Goal: Task Accomplishment & Management: Manage account settings

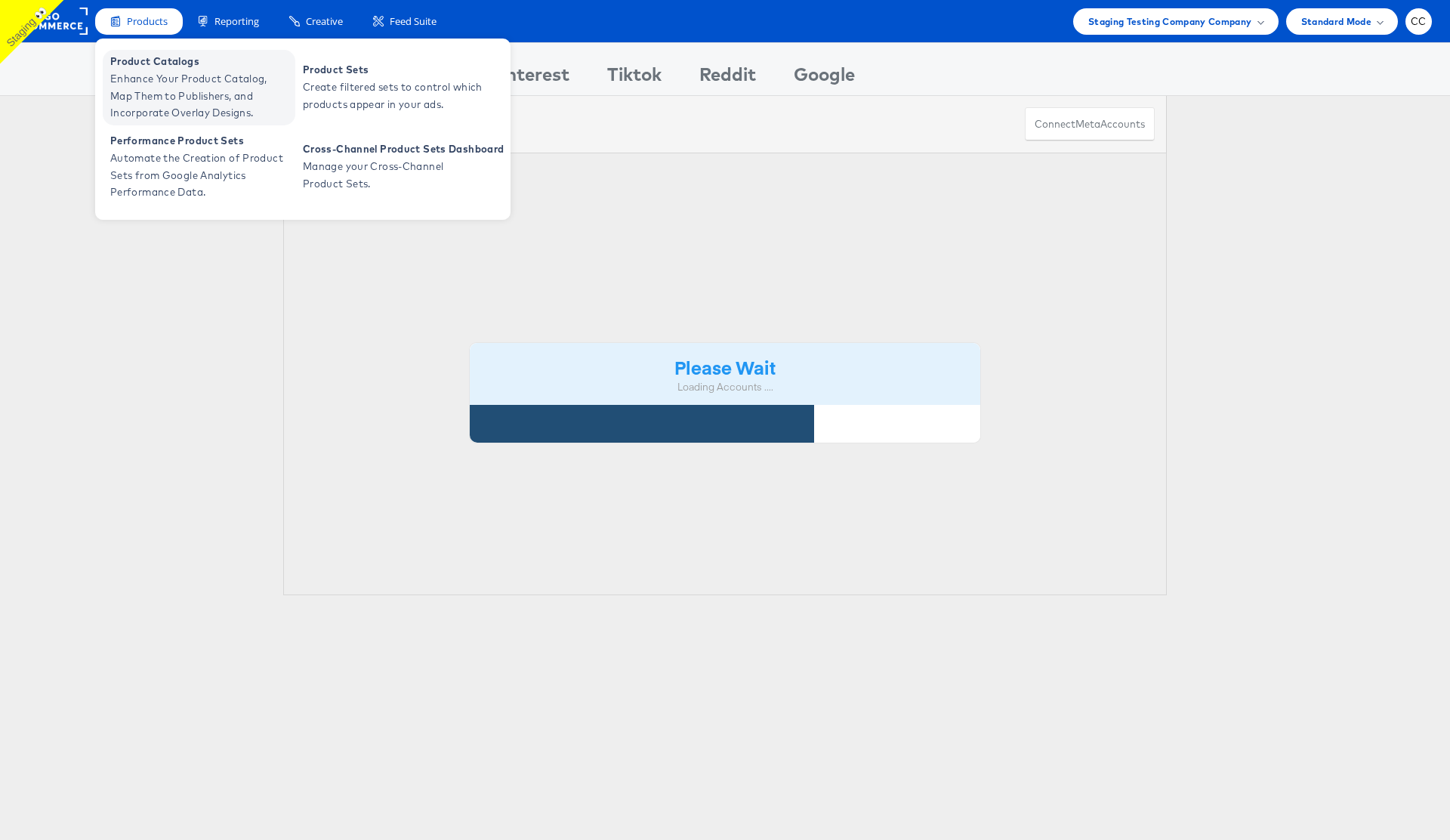
click at [162, 78] on span "Enhance Your Product Catalog, Map Them to Publishers, and Incorporate Overlay D…" at bounding box center [201, 96] width 182 height 51
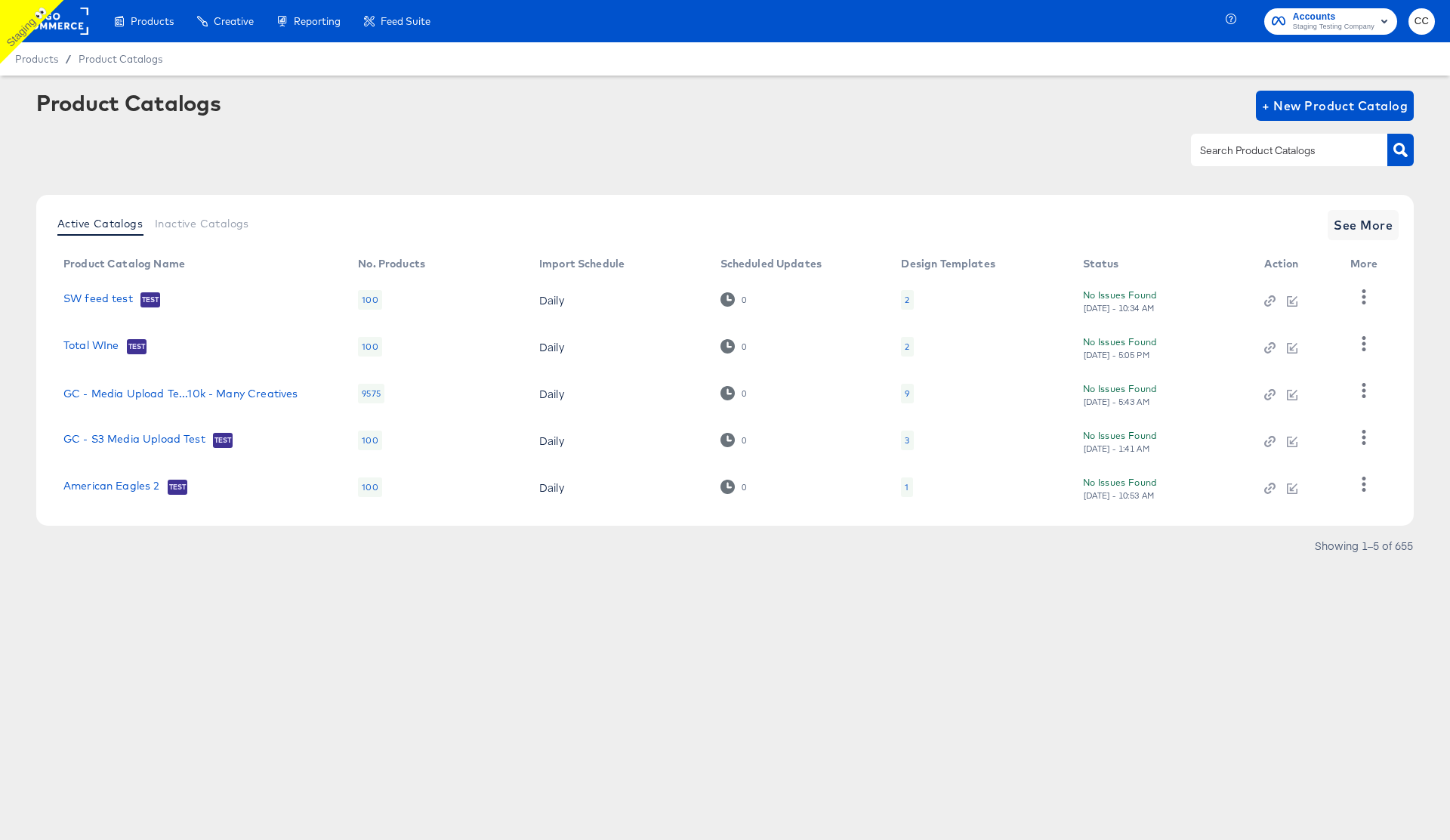
click at [1247, 160] on div at bounding box center [1290, 150] width 197 height 32
click at [1402, 150] on icon "button" at bounding box center [1401, 150] width 14 height 14
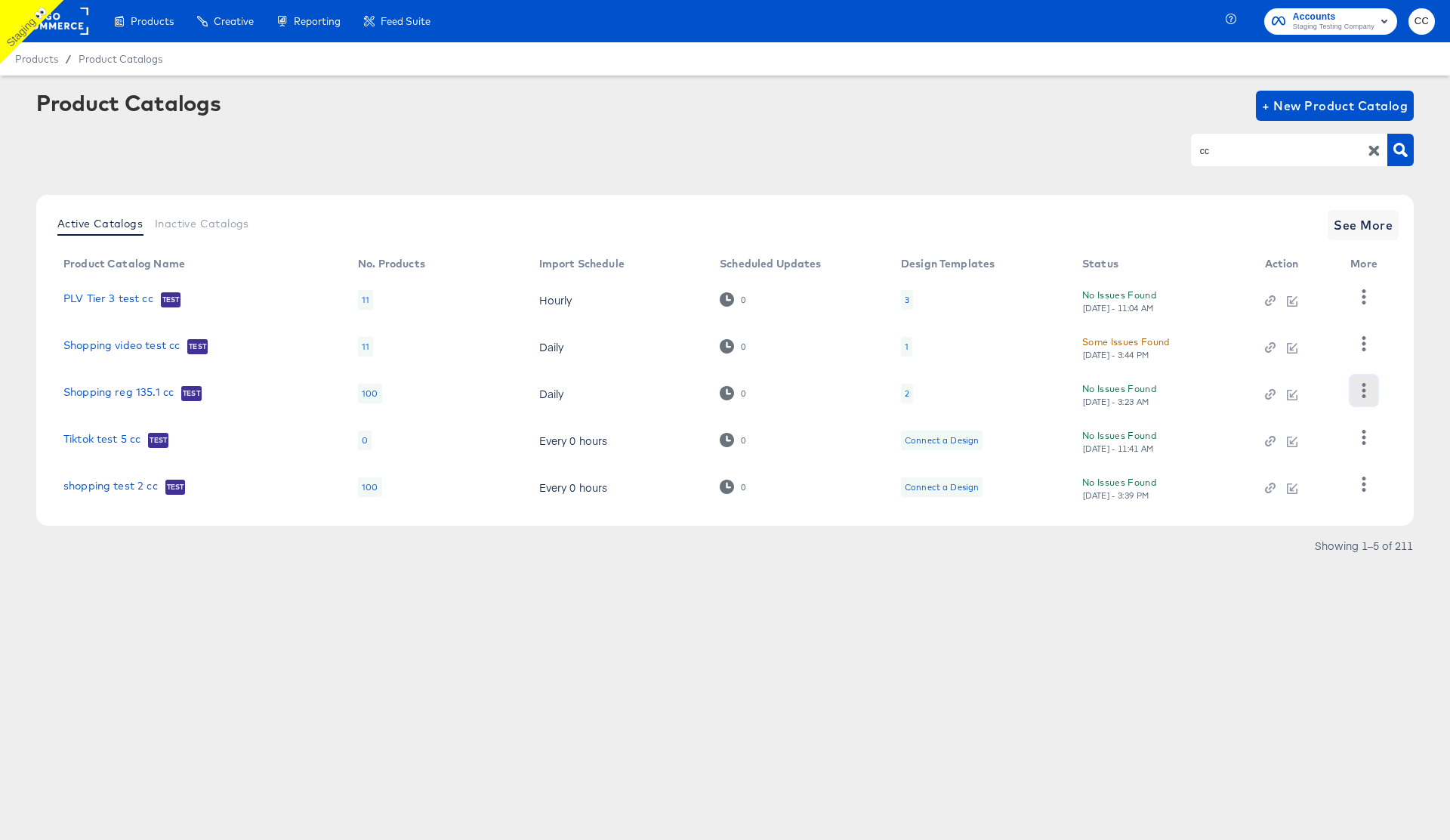
click at [1365, 388] on icon "button" at bounding box center [1365, 389] width 4 height 14
click at [1313, 439] on div "HUD Checks (Internal)" at bounding box center [1303, 445] width 151 height 24
click at [1147, 637] on div "Products Creative Reporting Feed Suite Accounts Staging Testing Company CC Prod…" at bounding box center [725, 420] width 1450 height 840
click at [104, 485] on link "shopping test 2 cc" at bounding box center [110, 487] width 95 height 15
click at [619, 142] on div "cc" at bounding box center [725, 150] width 1378 height 34
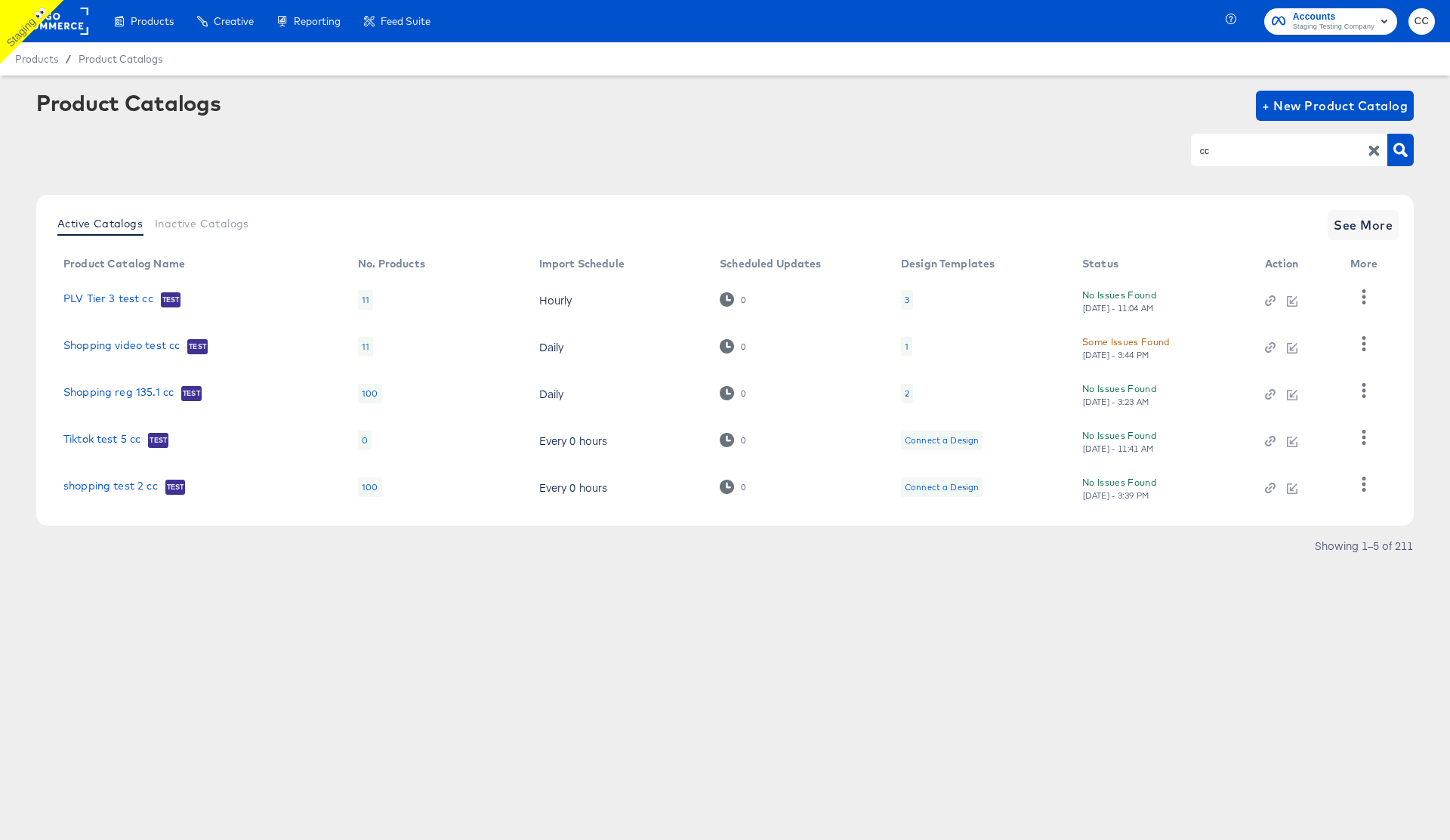
click at [1220, 153] on input "cc" at bounding box center [1278, 150] width 161 height 17
type input "karg"
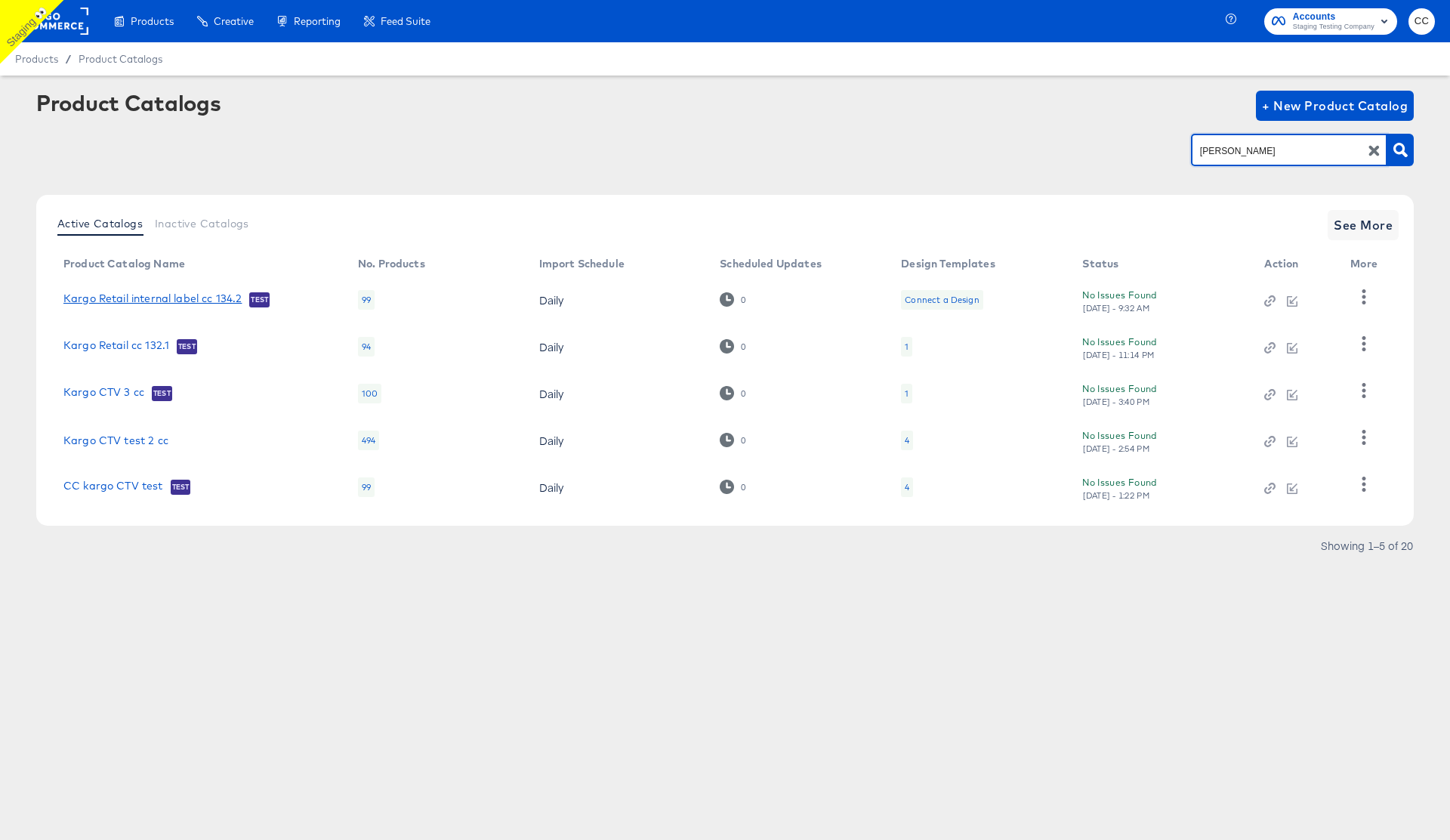
click at [192, 300] on link "Kargo Retail internal label cc 134.2" at bounding box center [153, 299] width 179 height 15
click at [1363, 304] on button "button" at bounding box center [1364, 297] width 26 height 30
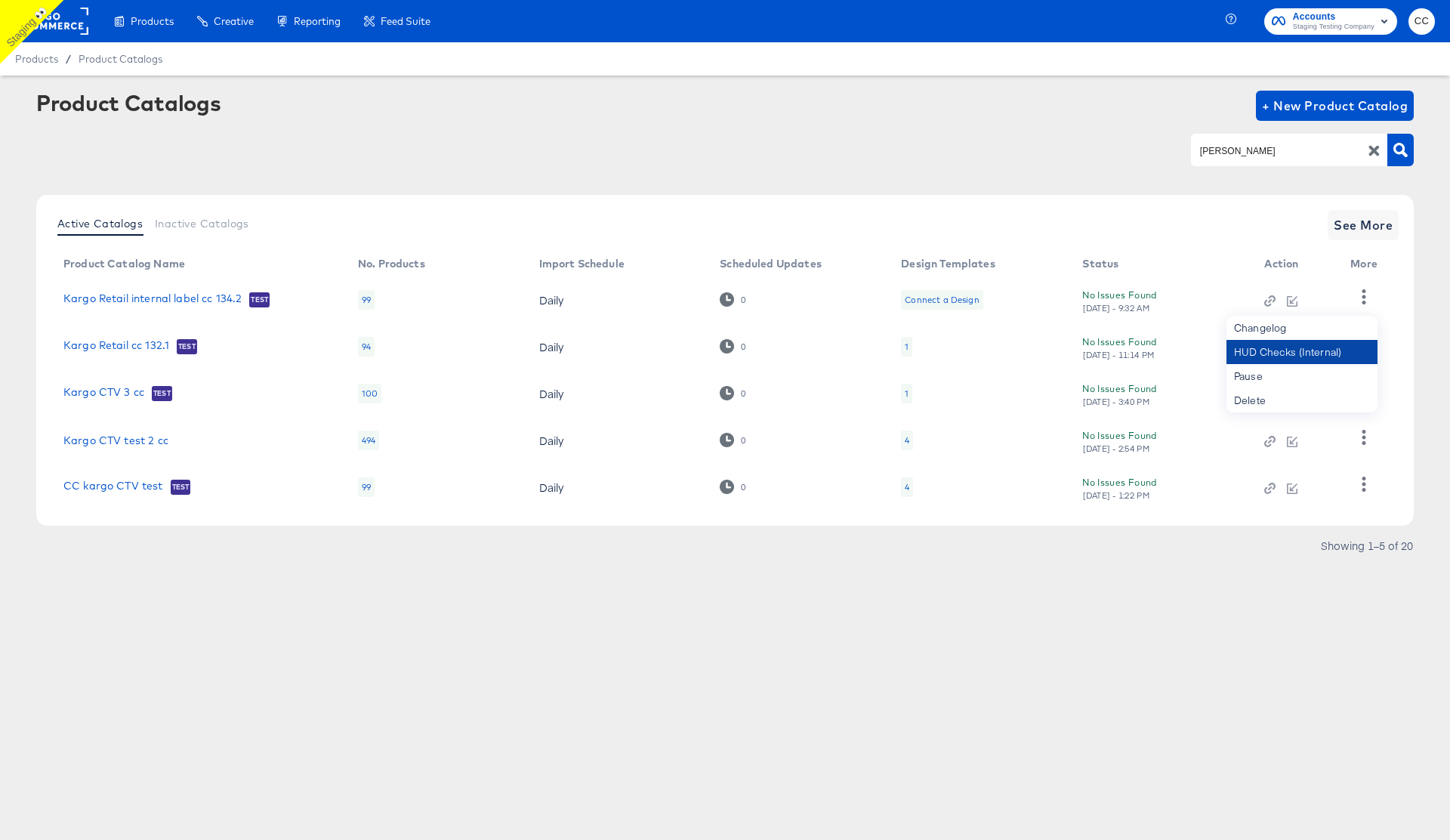
click at [1312, 352] on div "HUD Checks (Internal)" at bounding box center [1303, 352] width 151 height 24
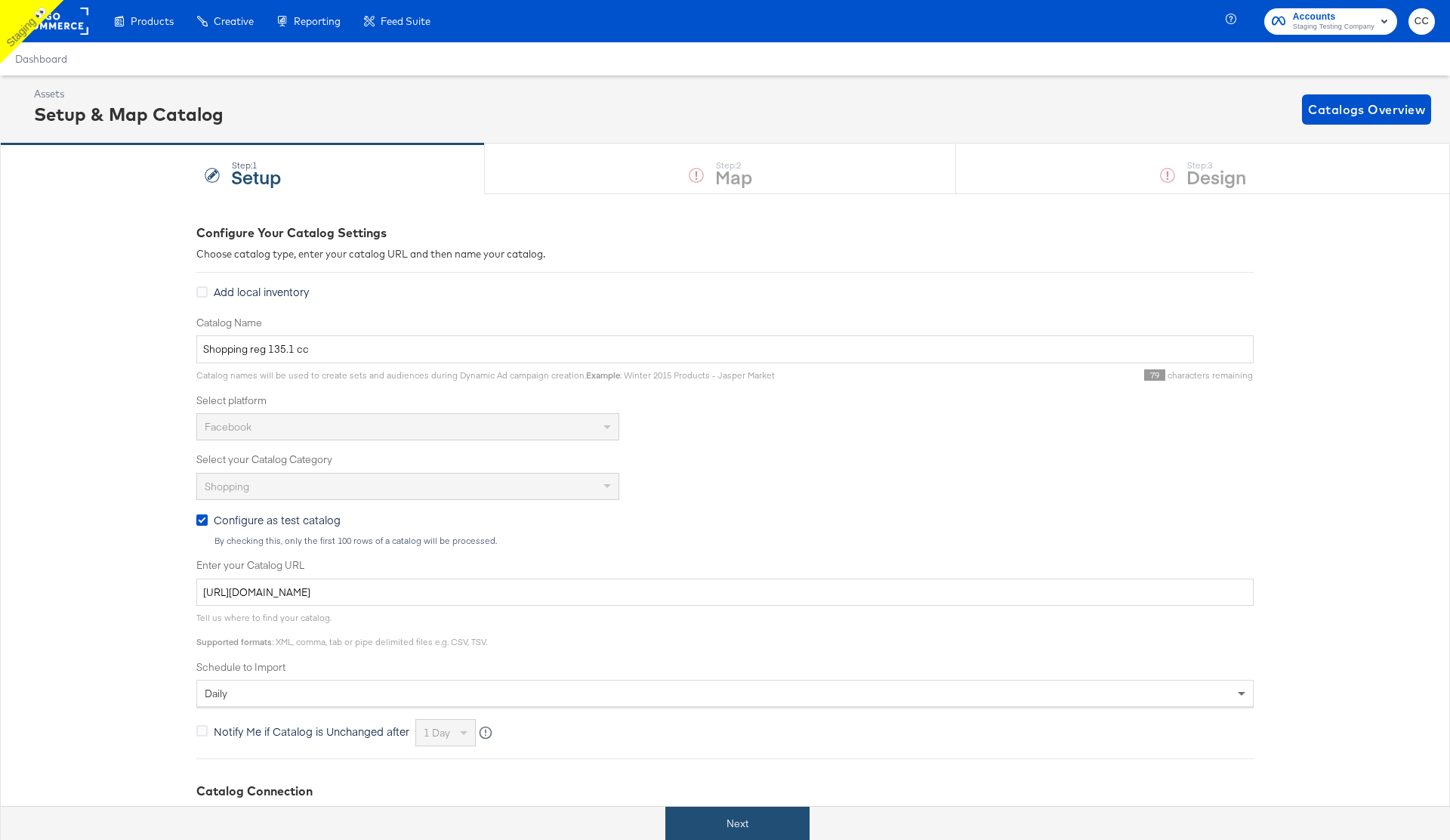
click at [740, 824] on button "Next" at bounding box center [737, 823] width 144 height 34
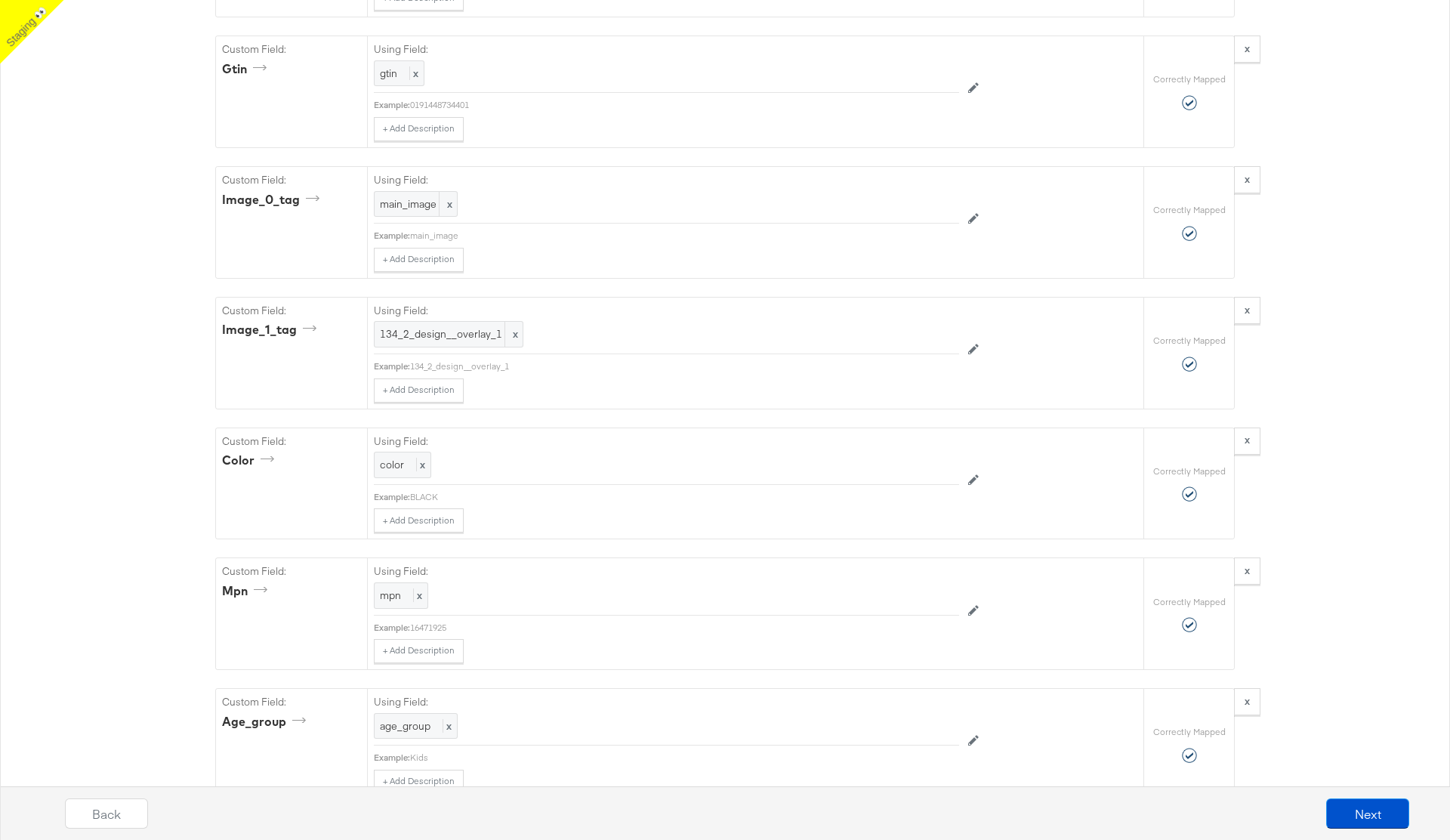
scroll to position [2066, 0]
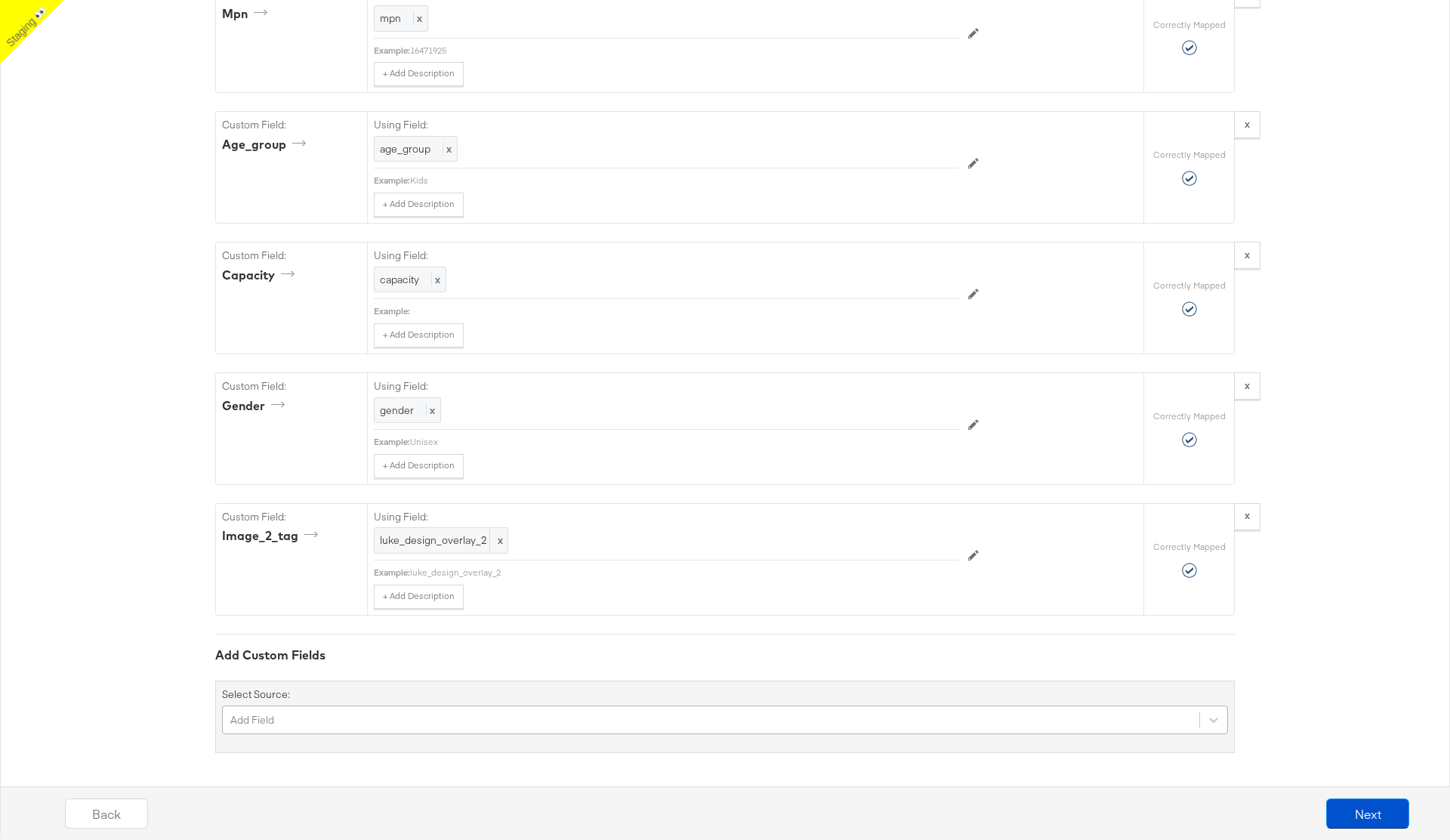
click at [375, 717] on div "Add Field" at bounding box center [725, 720] width 1006 height 29
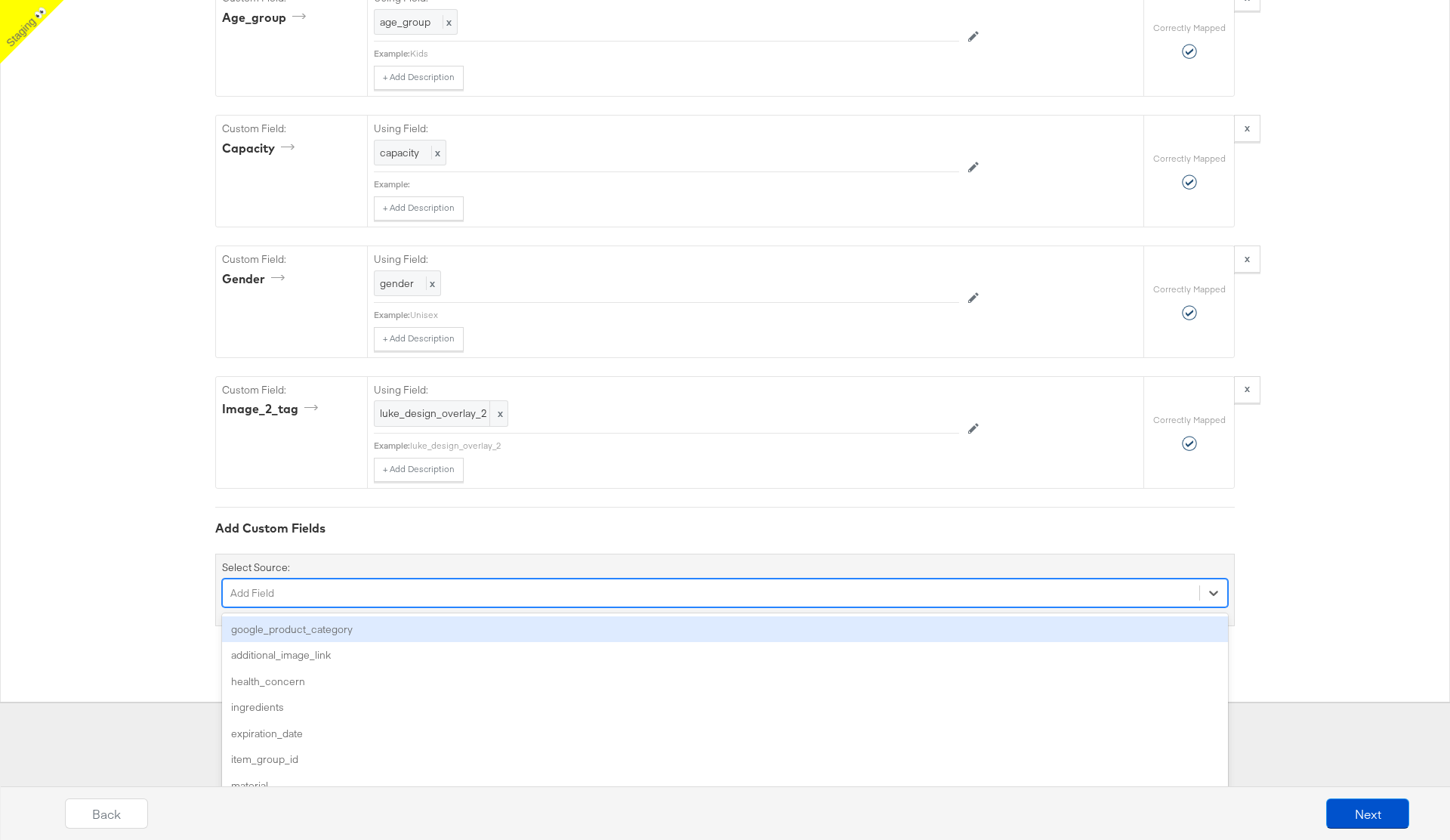
click at [318, 636] on div "google_product_category" at bounding box center [725, 629] width 1006 height 26
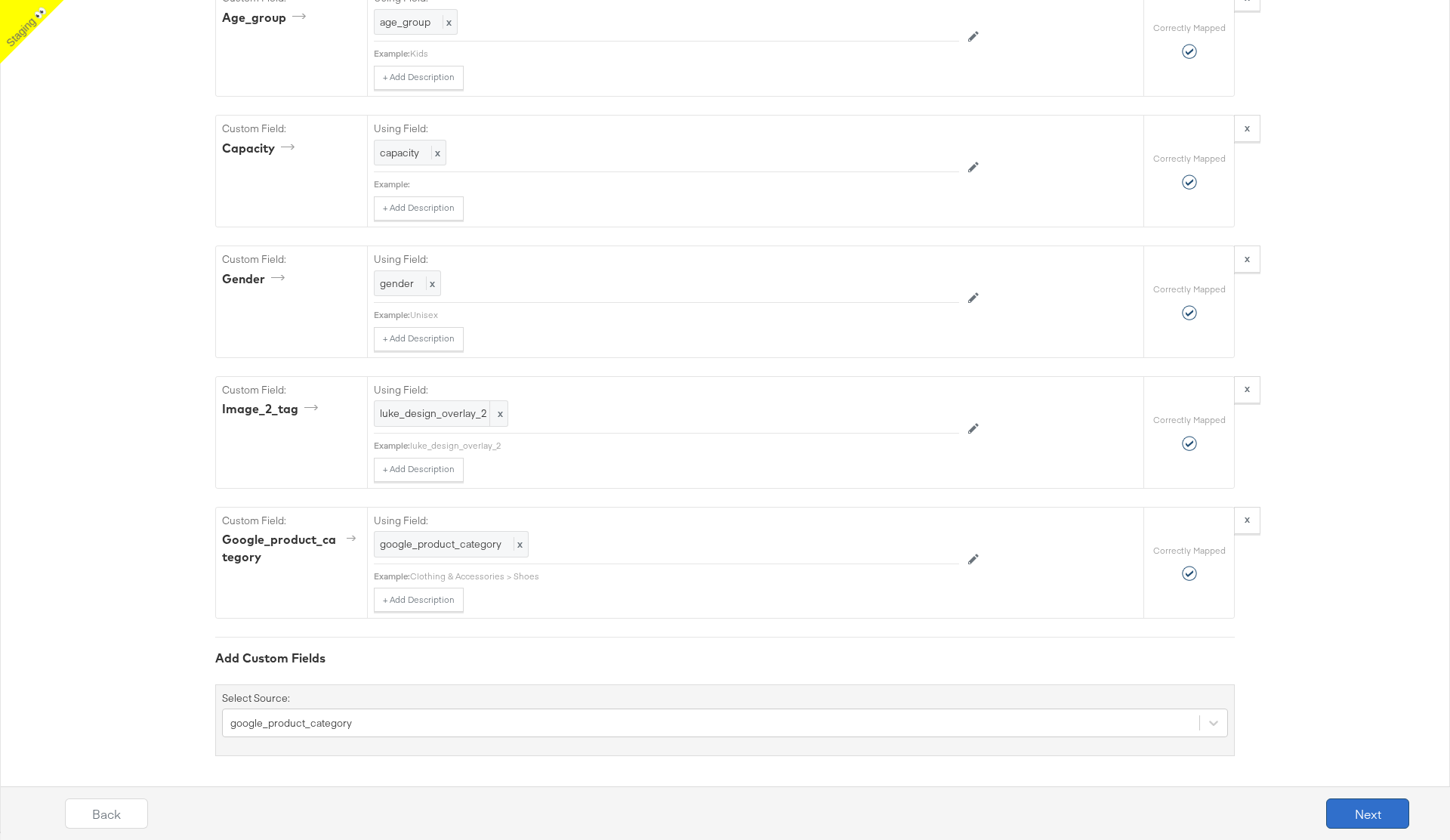
click at [1357, 815] on button "Next" at bounding box center [1368, 814] width 83 height 30
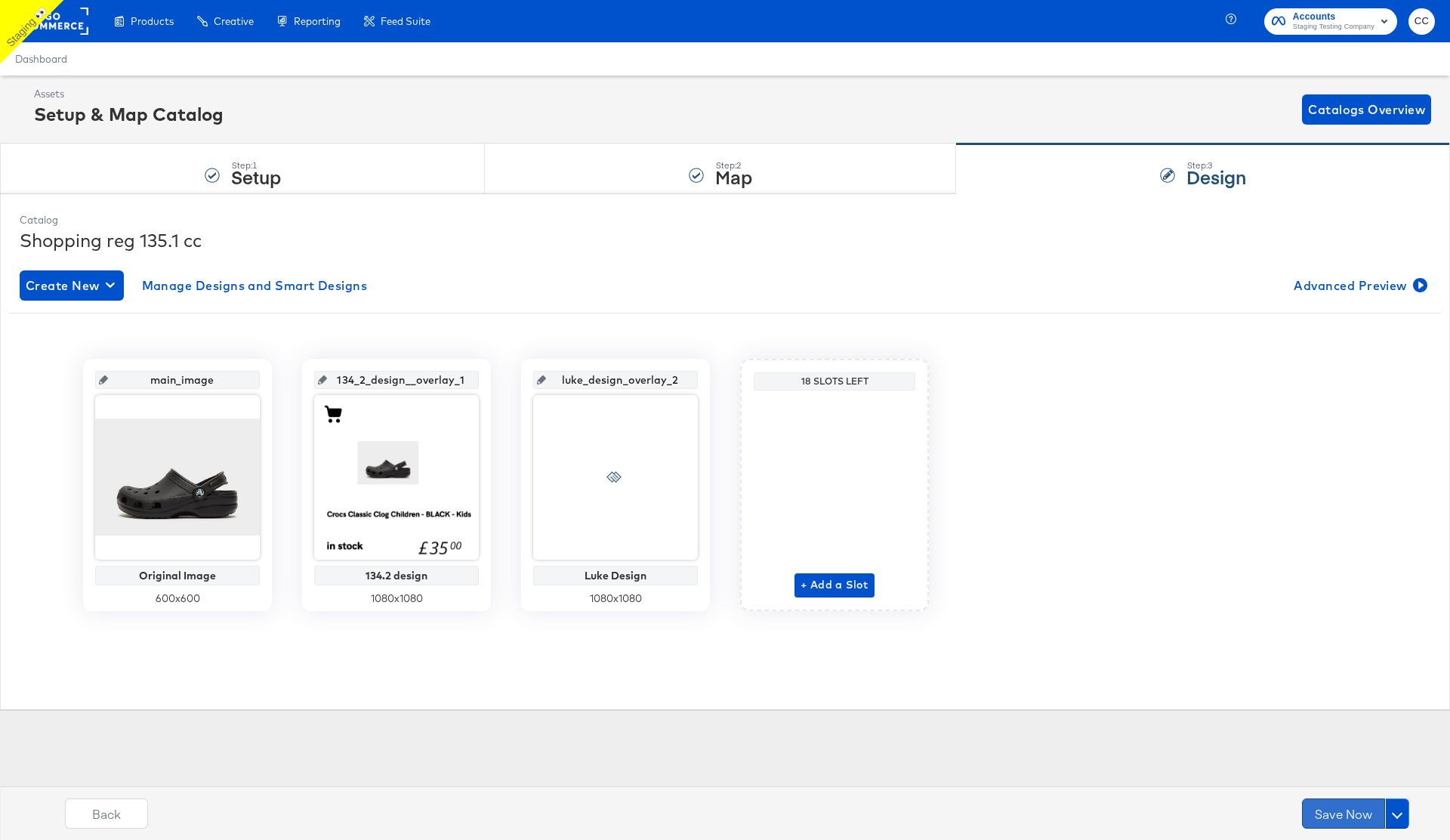
click at [1344, 817] on button "Save Now" at bounding box center [1344, 814] width 83 height 30
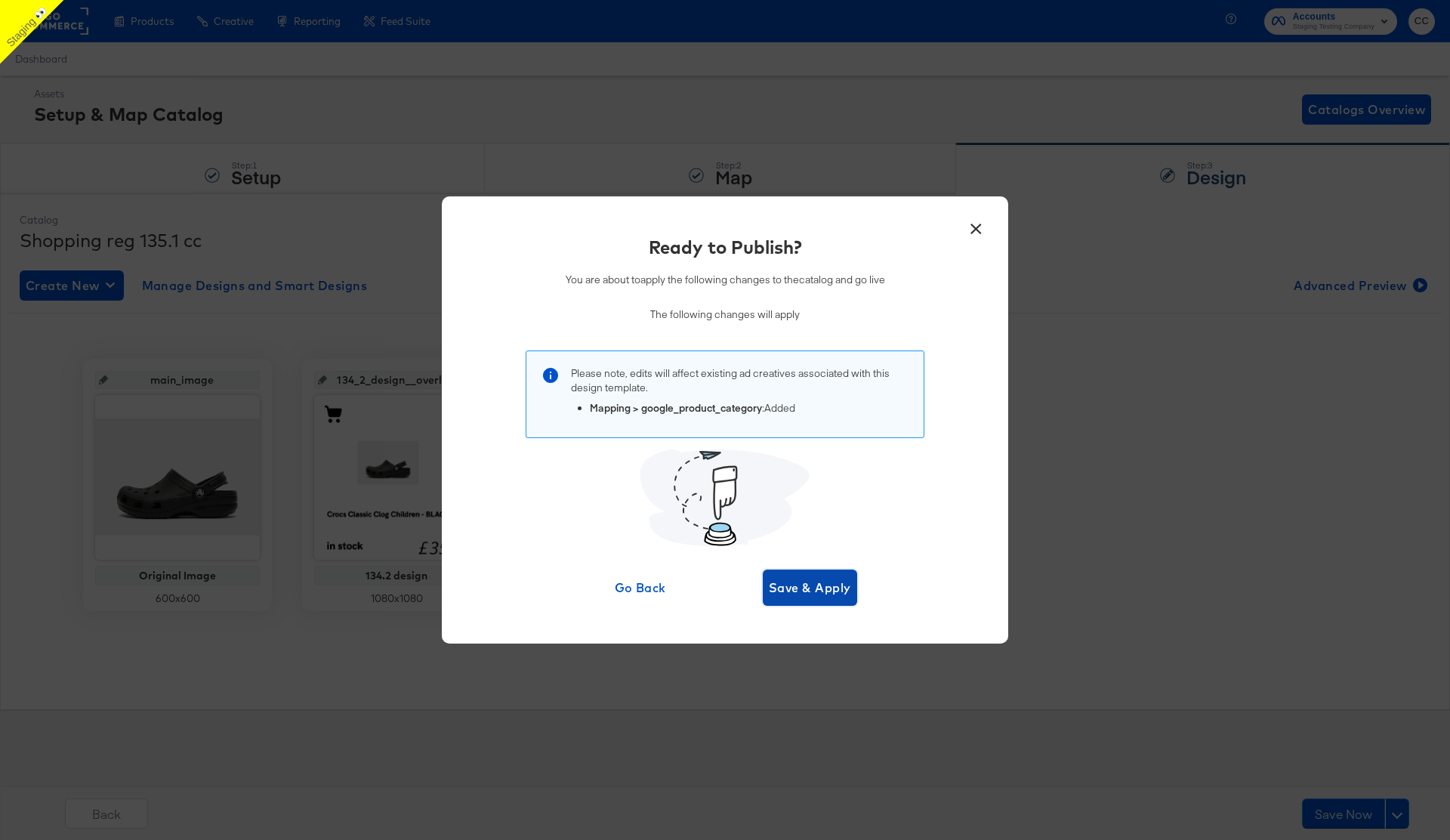
click at [800, 581] on span "Save & Apply" at bounding box center [810, 587] width 82 height 21
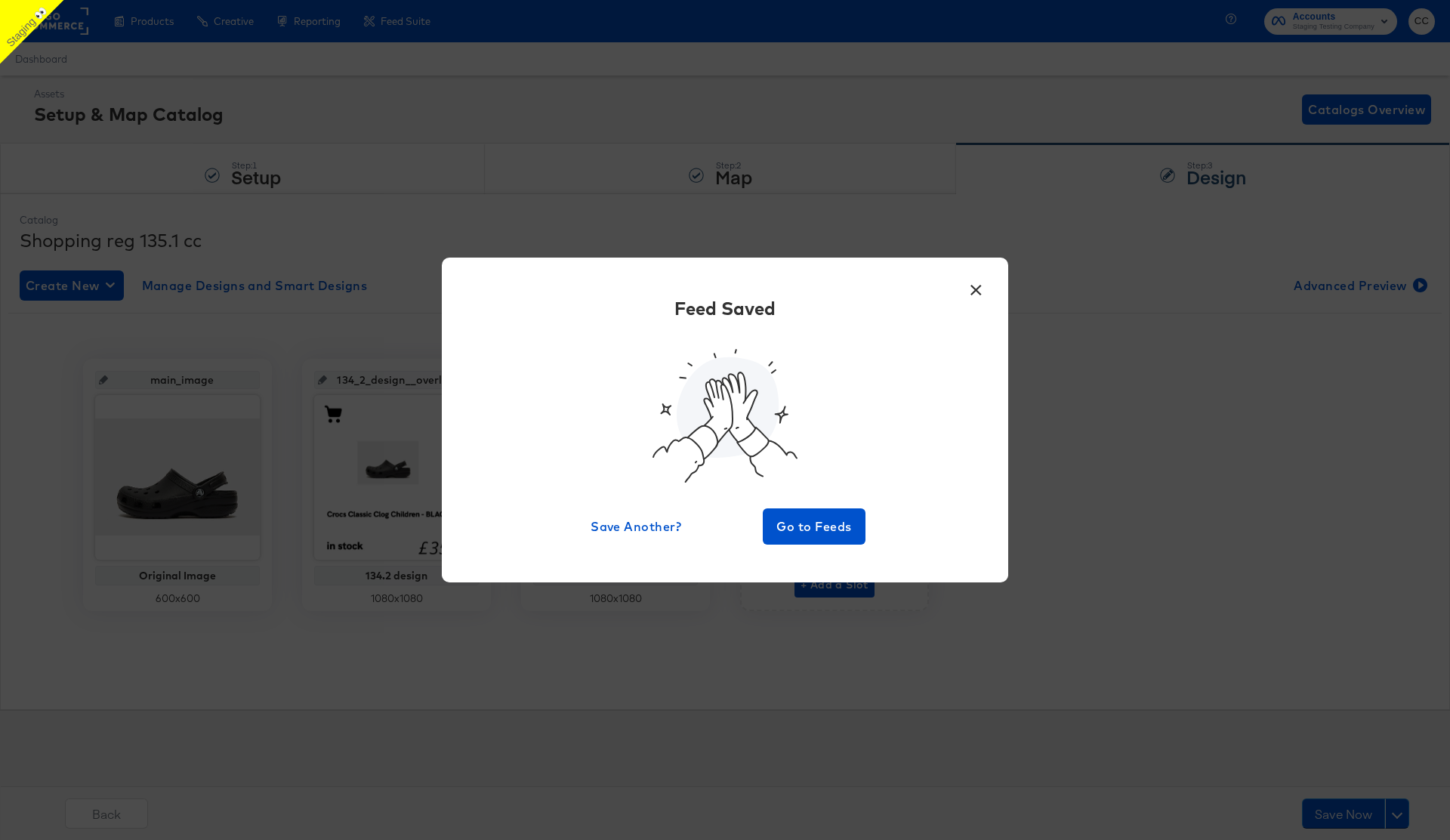
click at [976, 296] on button "×" at bounding box center [976, 287] width 27 height 27
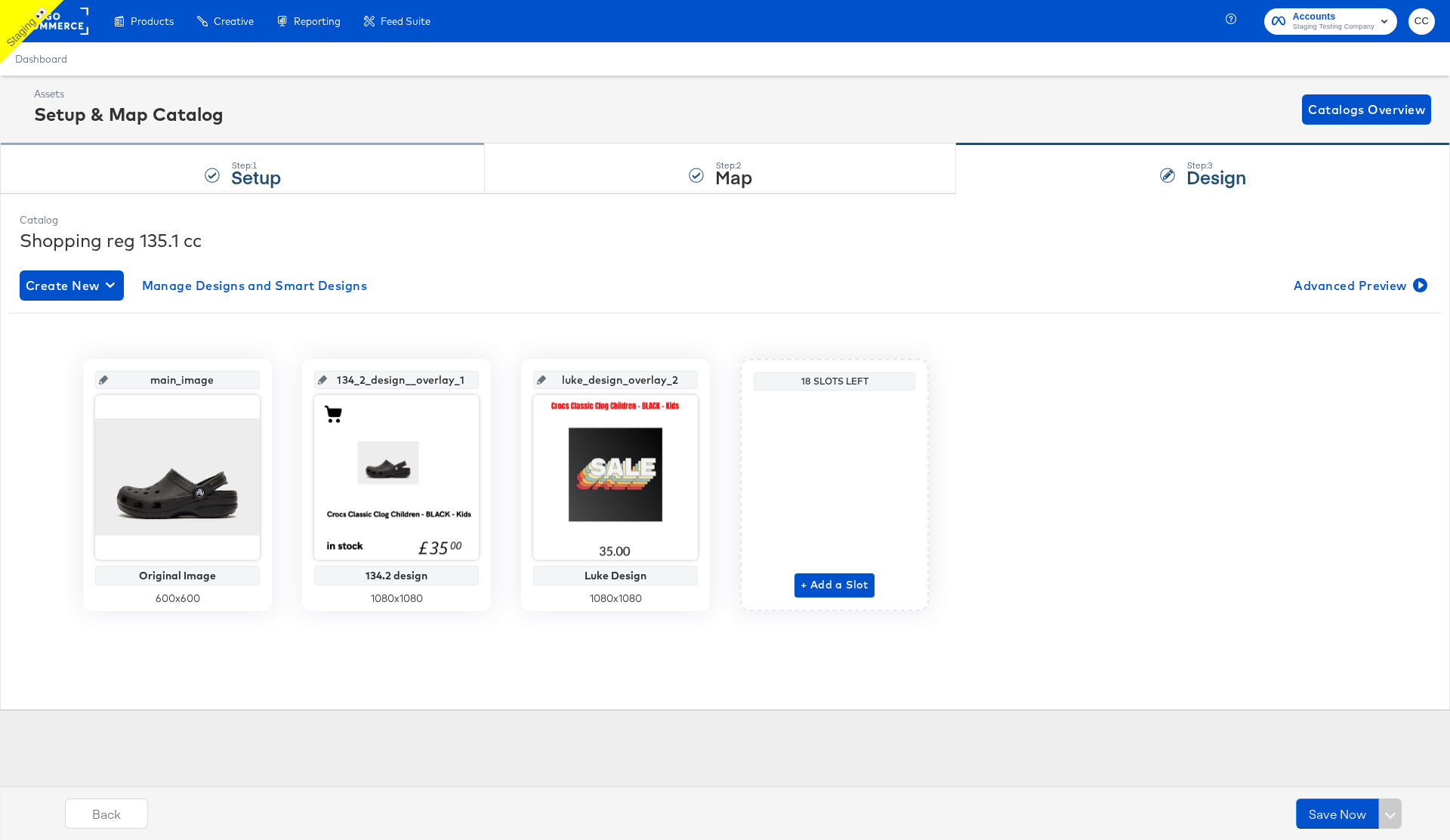
click at [302, 178] on div "Step: 1 Setup" at bounding box center [242, 169] width 485 height 50
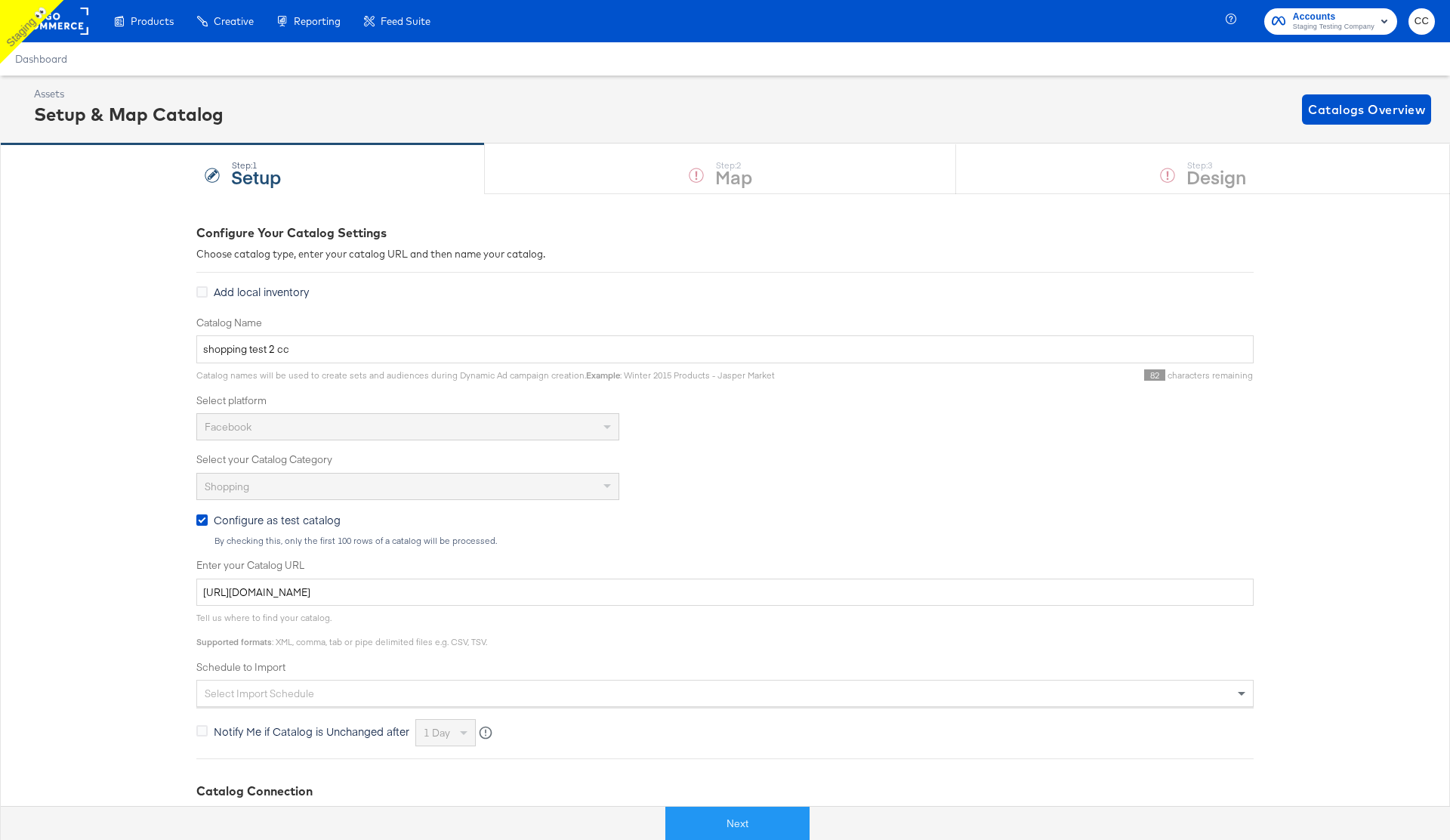
scroll to position [175, 0]
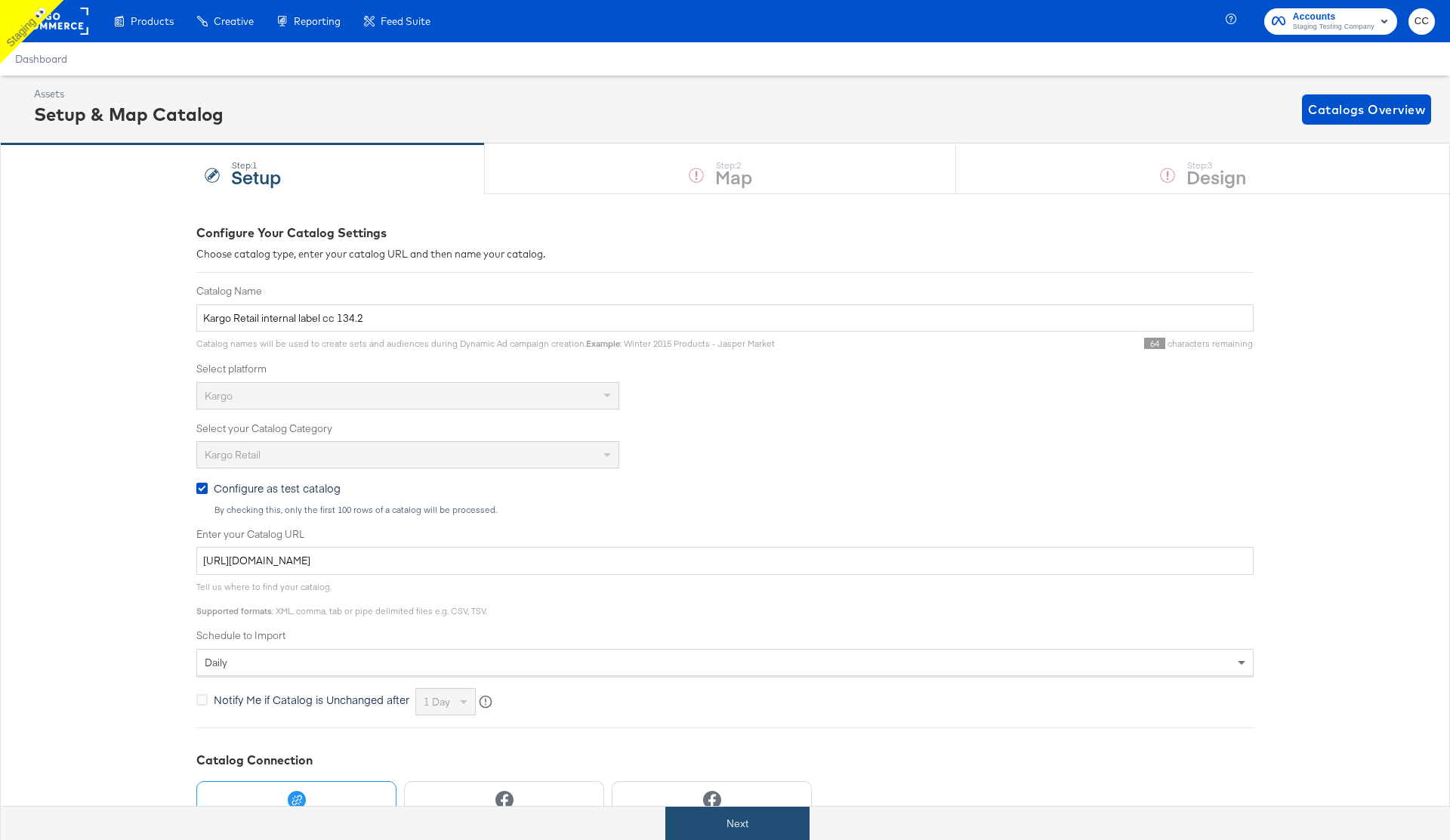
click at [721, 831] on button "Next" at bounding box center [737, 823] width 144 height 34
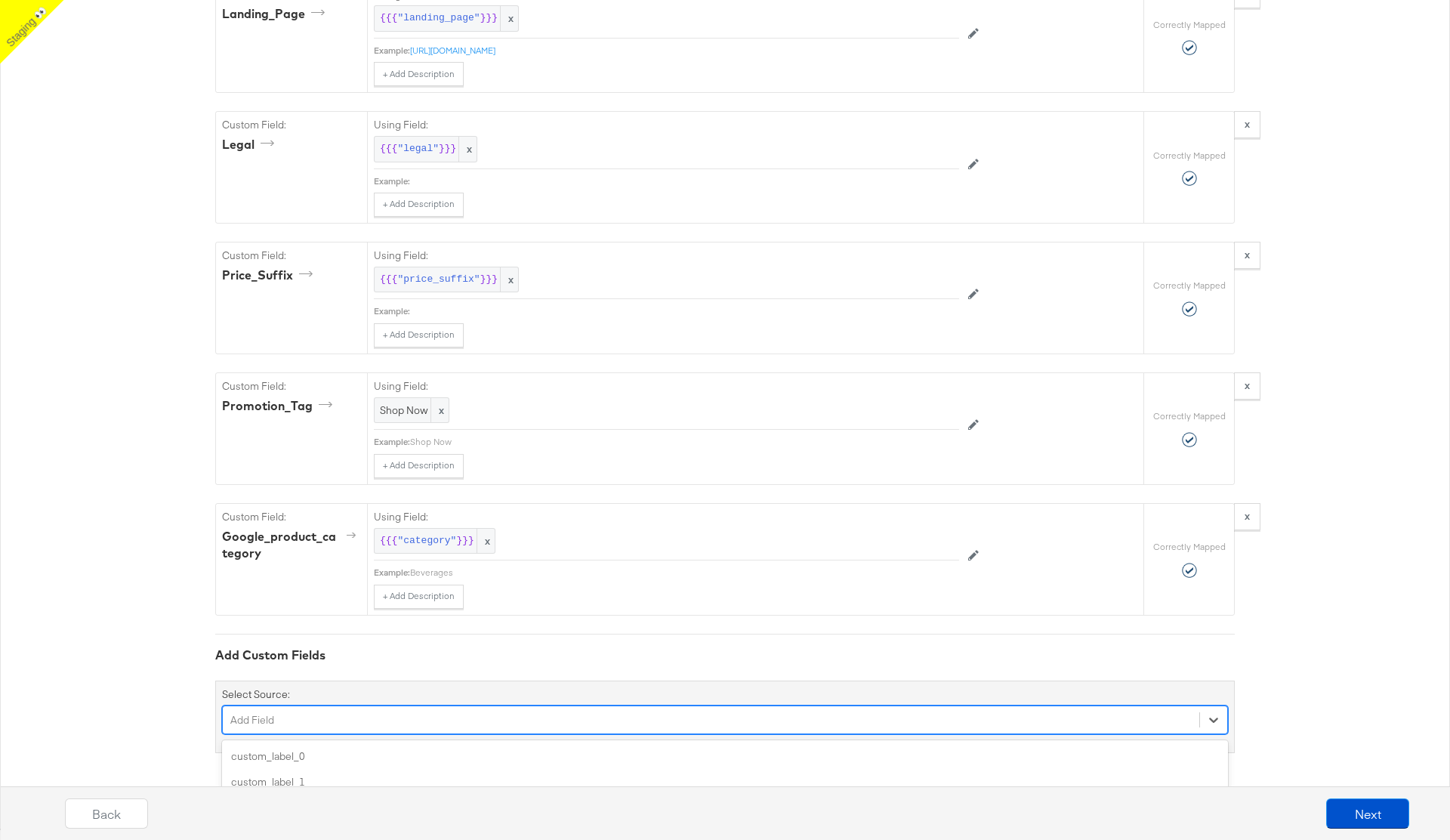
click at [392, 724] on div "option custom_label_4 focused, 5 of 85. 85 results available. Use Up and Down t…" at bounding box center [725, 720] width 1006 height 29
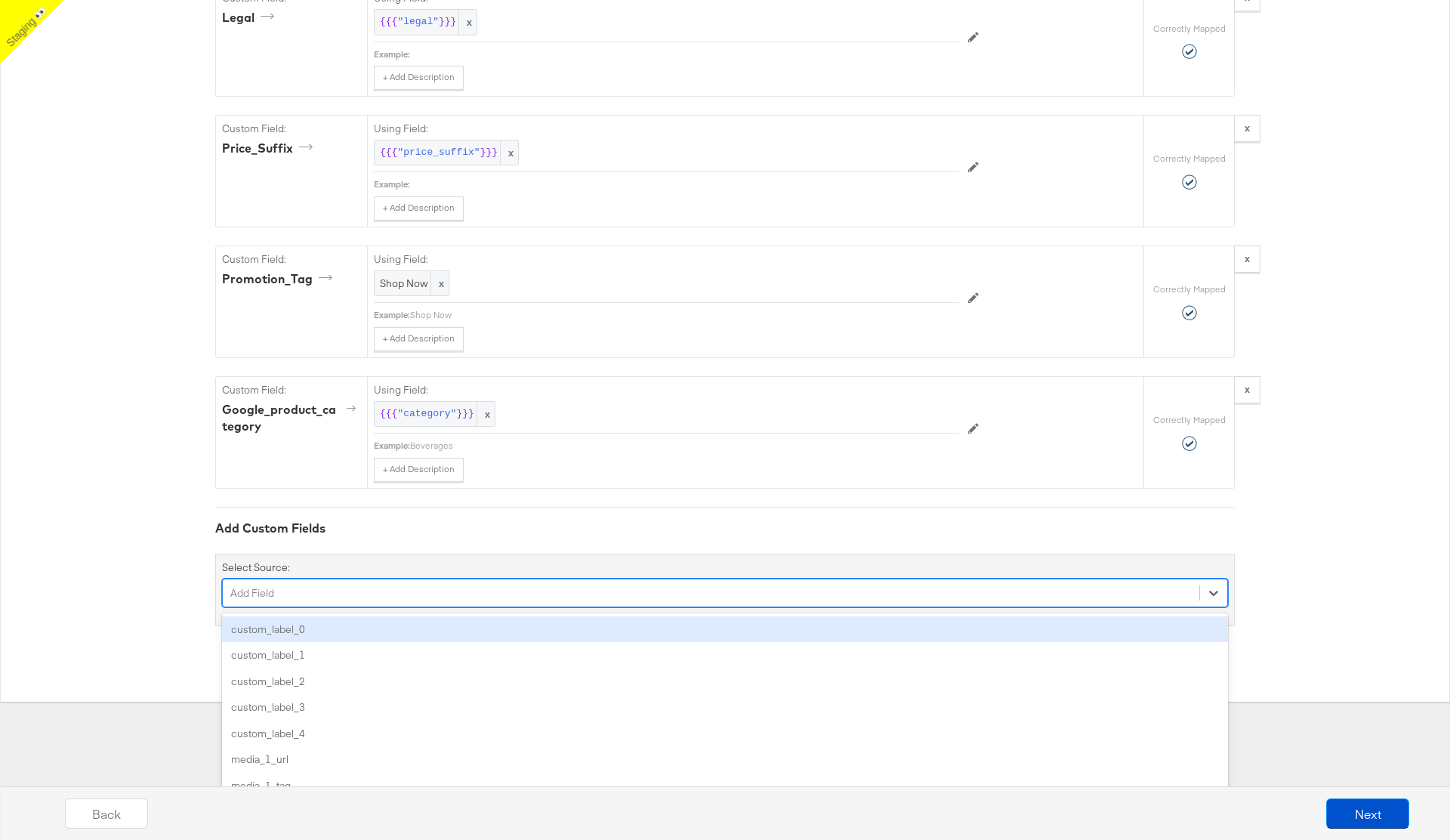
click at [314, 625] on div "custom_label_0" at bounding box center [725, 629] width 1006 height 26
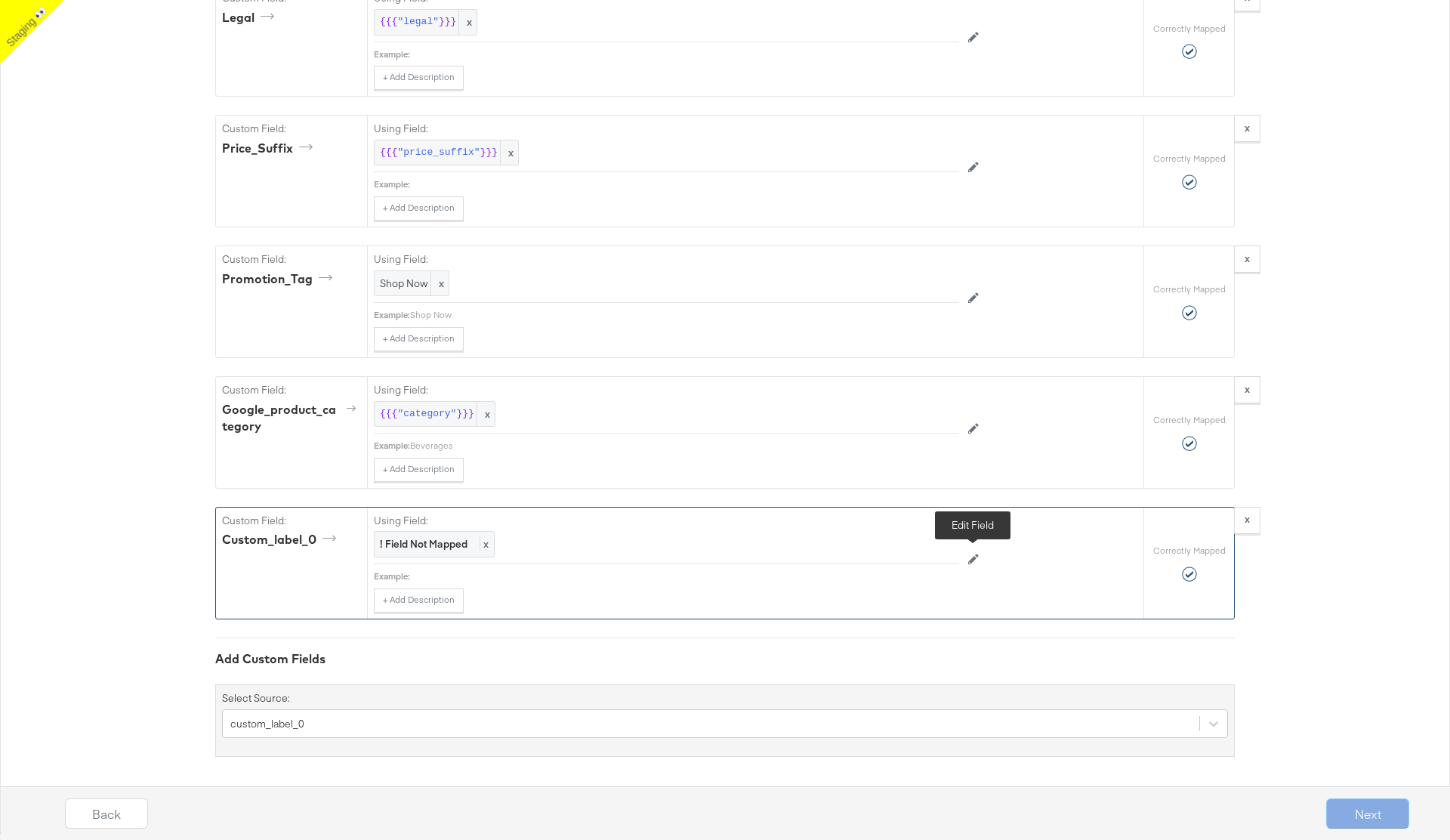
click at [968, 556] on icon at bounding box center [973, 559] width 11 height 11
click at [928, 541] on div at bounding box center [924, 546] width 57 height 23
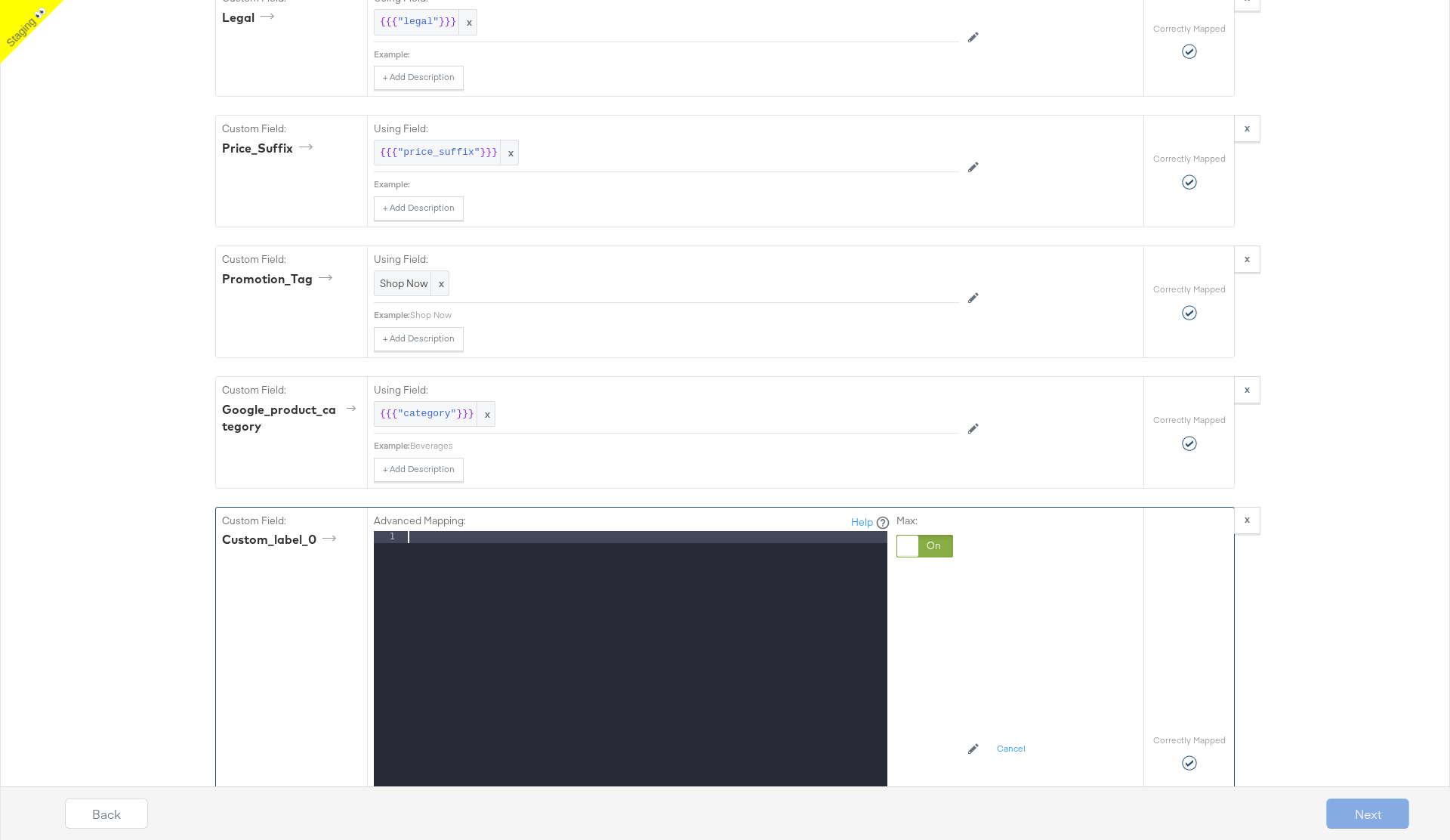
click at [499, 538] on div at bounding box center [646, 731] width 483 height 401
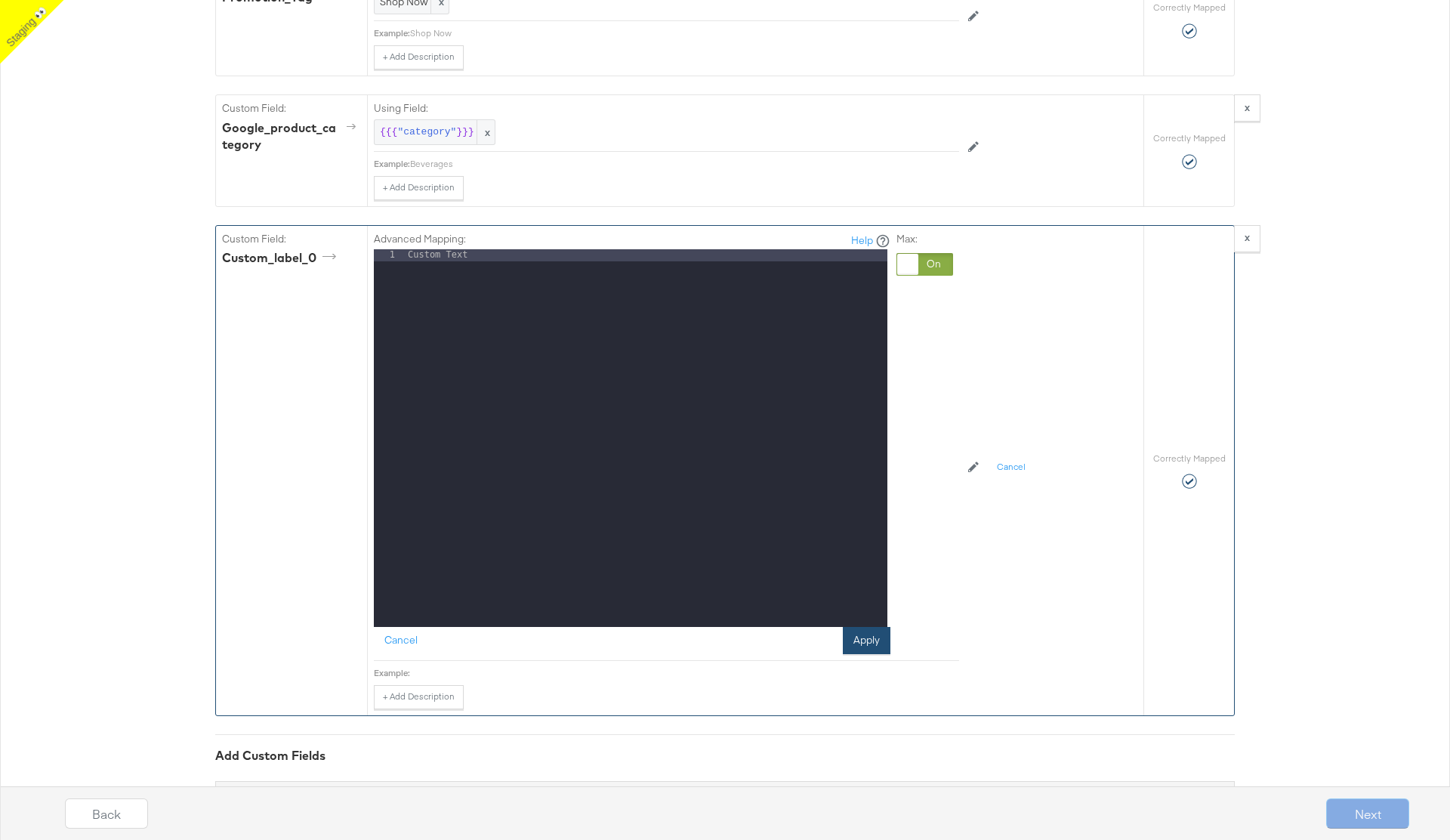
click at [854, 641] on button "Apply" at bounding box center [867, 640] width 48 height 27
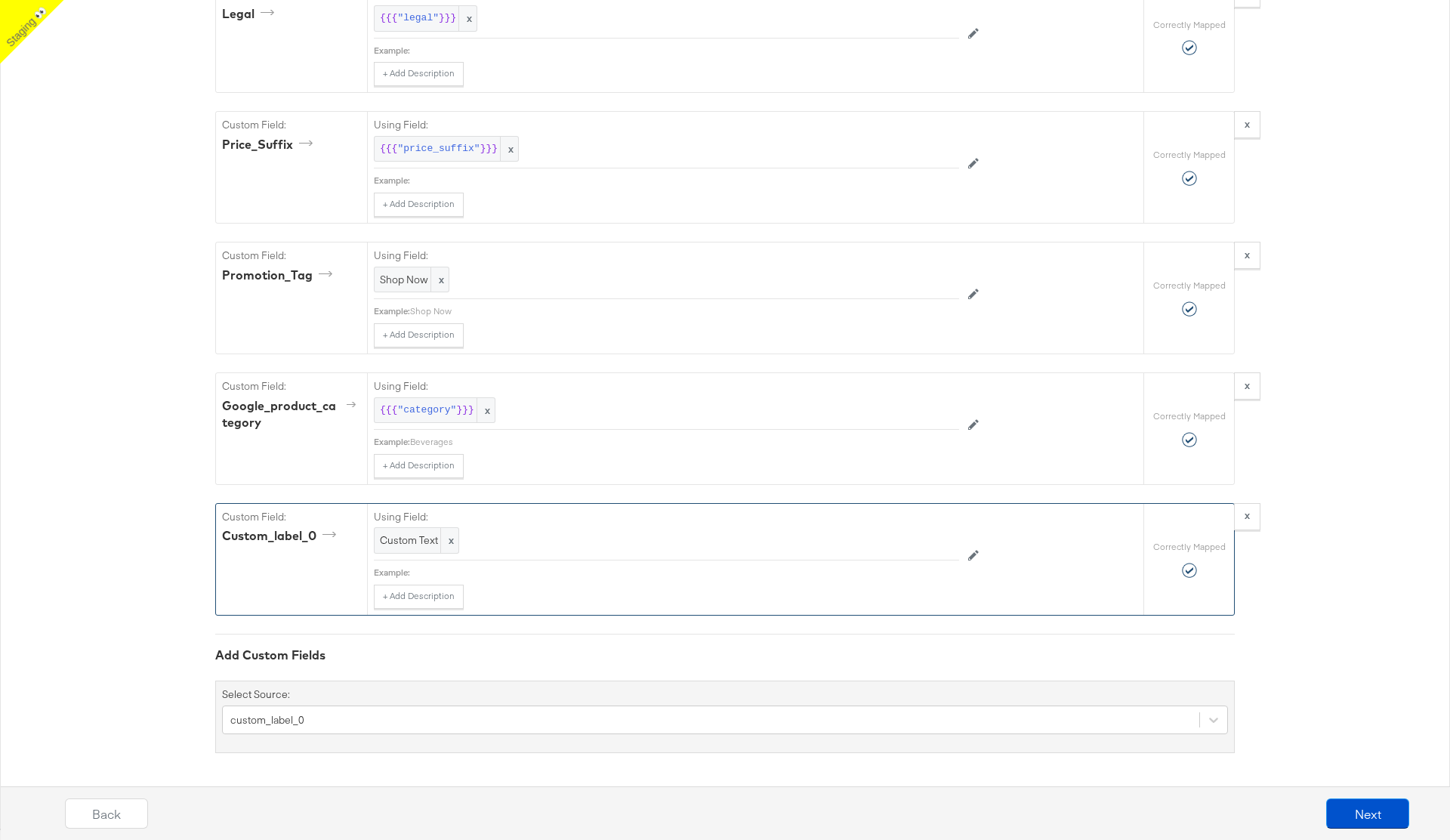
scroll to position [2066, 0]
click at [1343, 822] on button "Next" at bounding box center [1368, 814] width 83 height 30
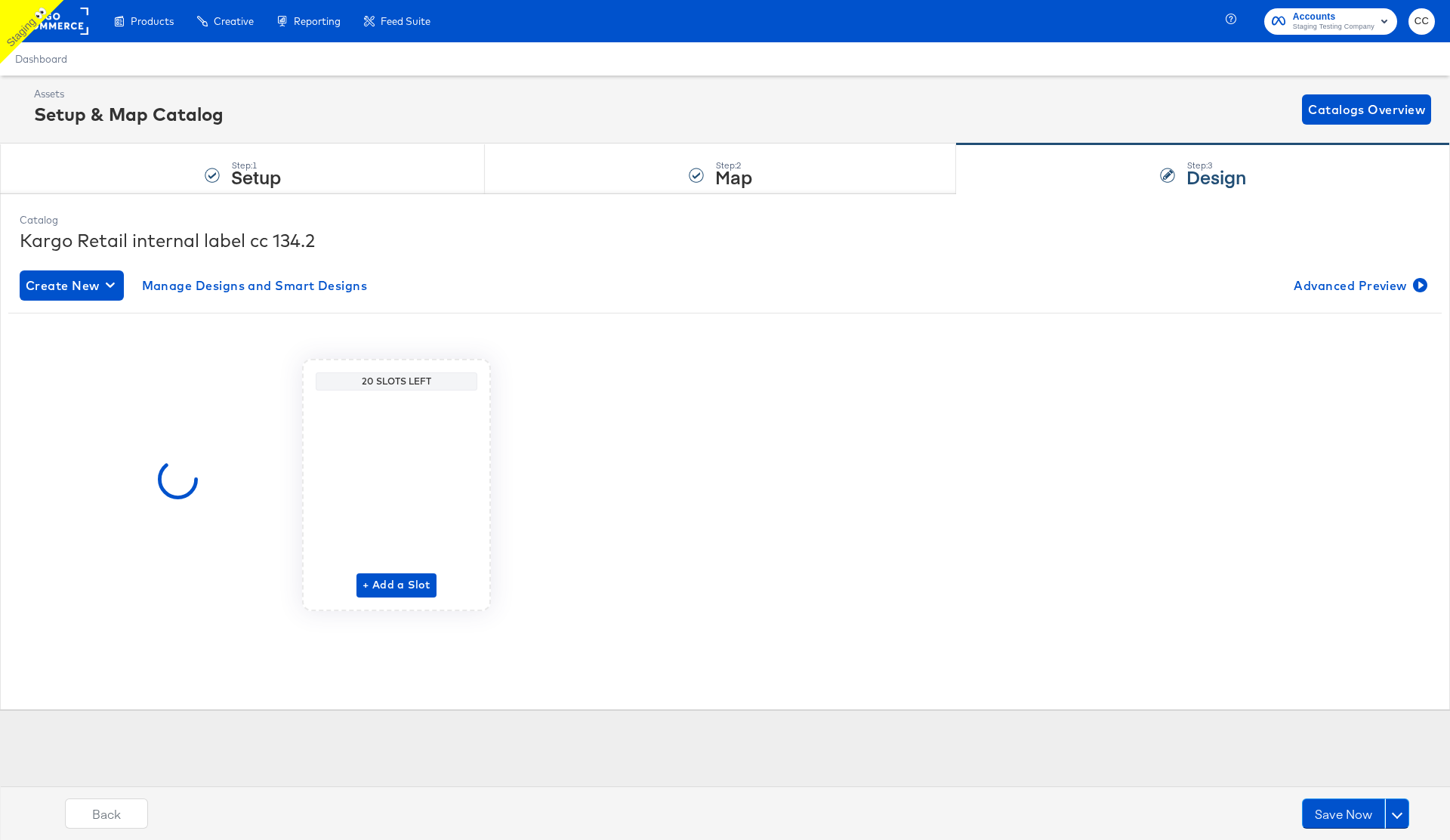
scroll to position [0, 0]
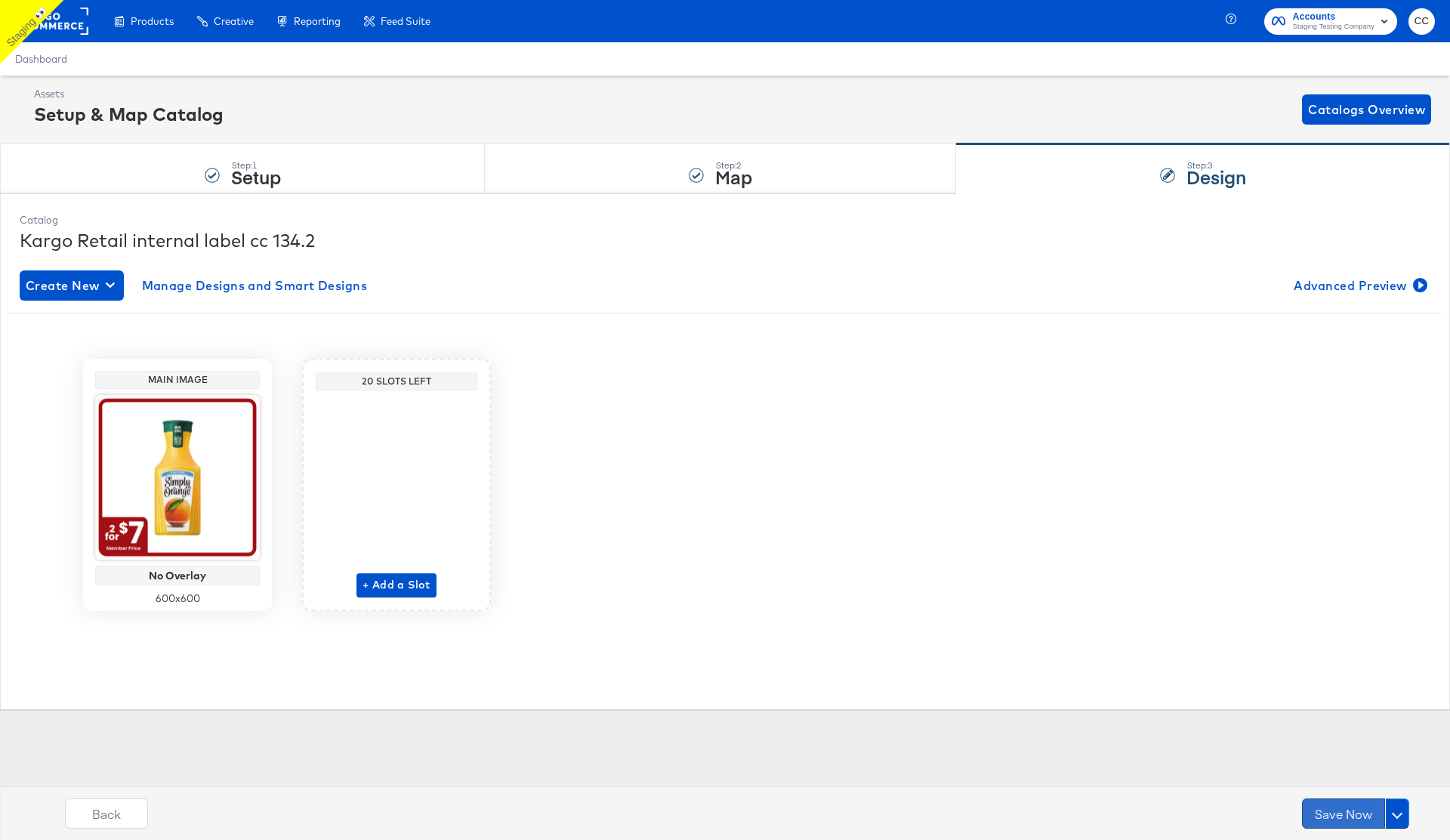
click at [1335, 820] on button "Save Now" at bounding box center [1344, 814] width 83 height 30
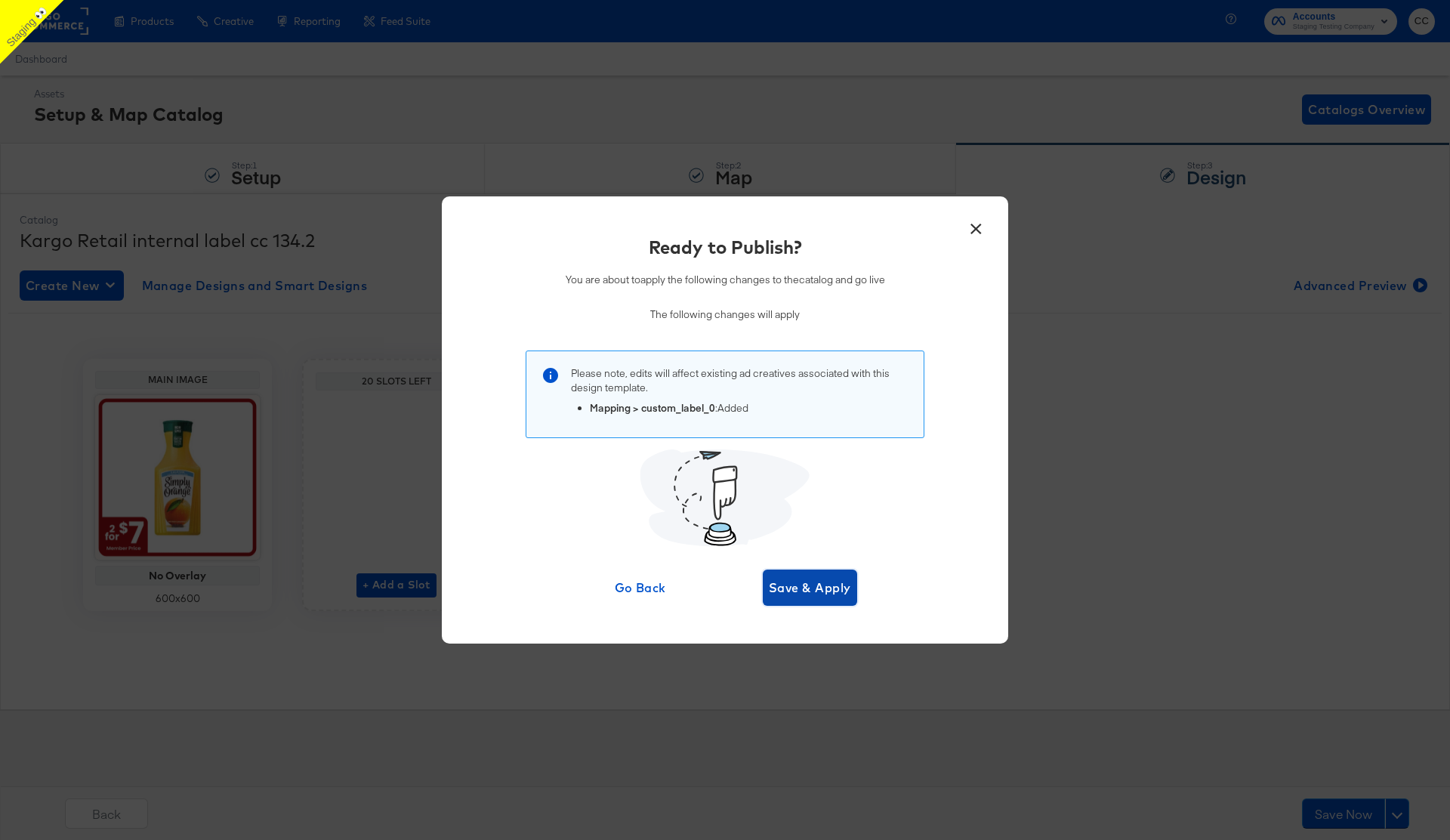
click at [812, 590] on span "Save & Apply" at bounding box center [810, 587] width 82 height 21
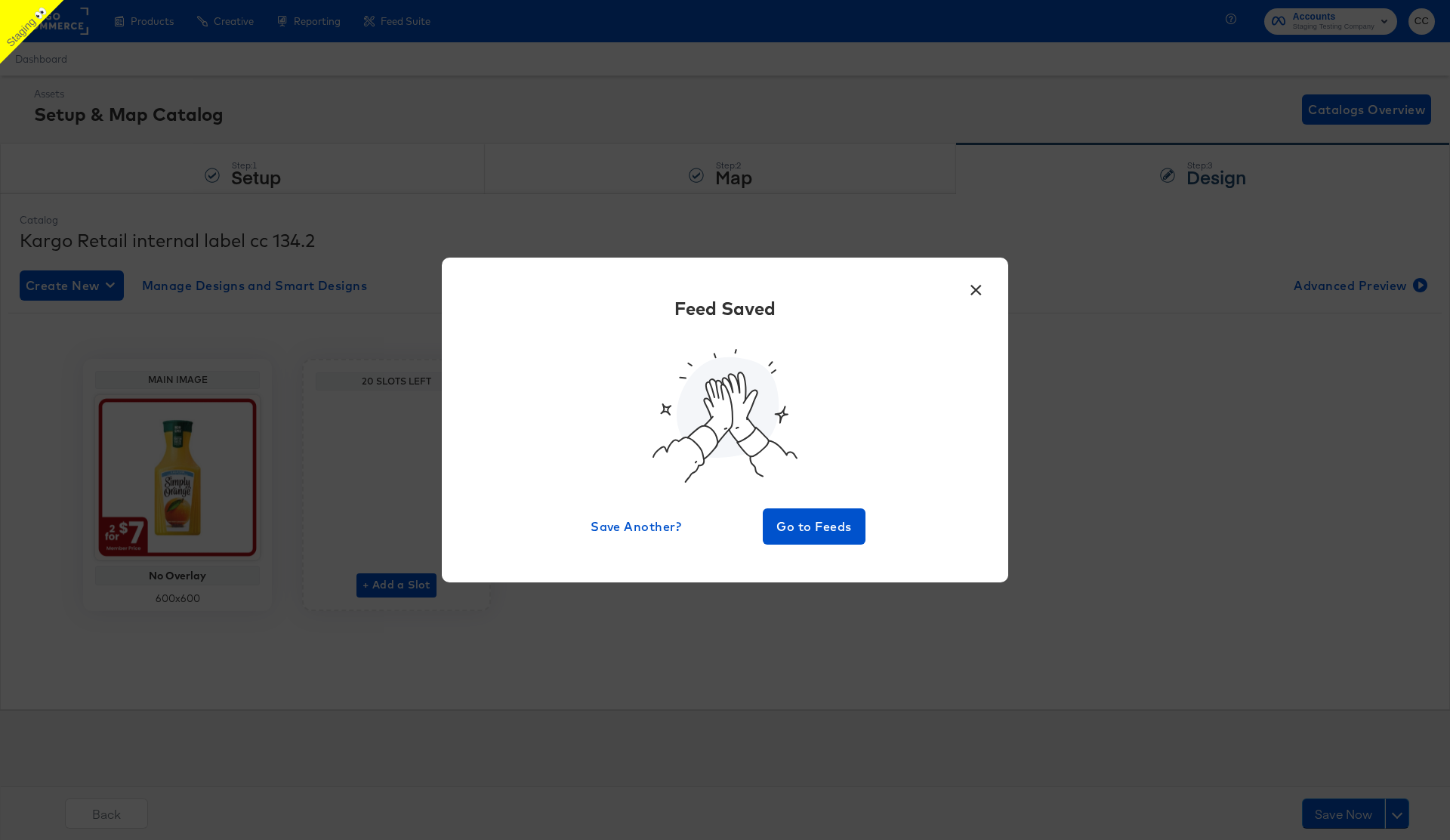
click at [980, 292] on button "×" at bounding box center [976, 287] width 27 height 27
